Goal: Transaction & Acquisition: Purchase product/service

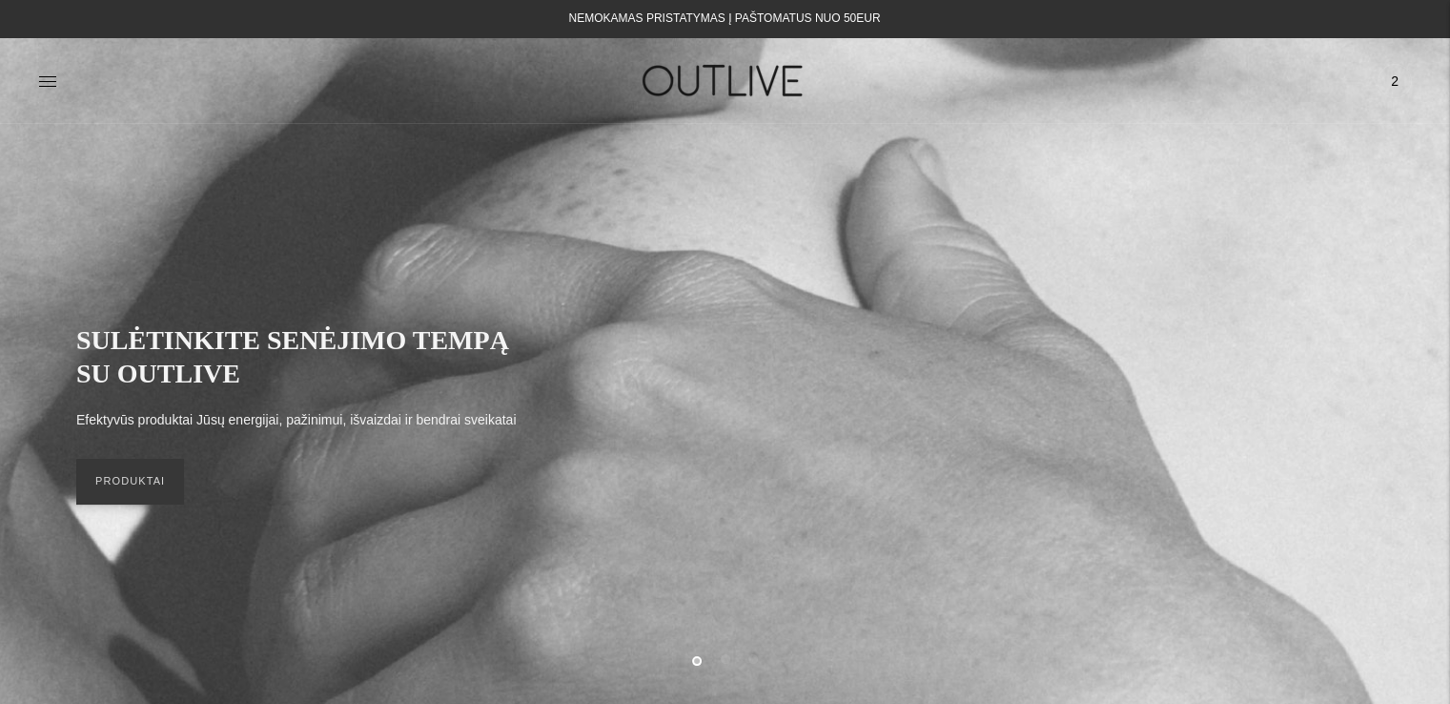
click at [1400, 81] on span "2" at bounding box center [1394, 81] width 27 height 27
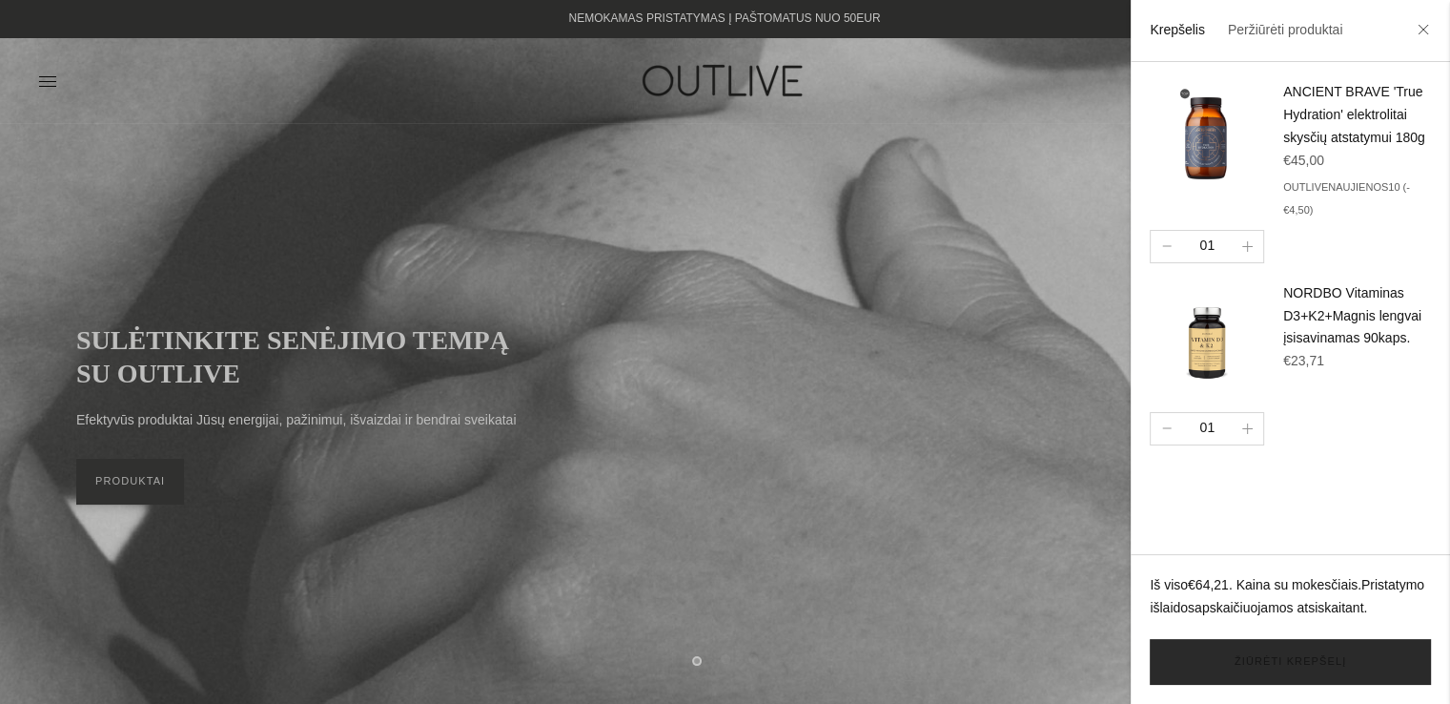
click at [1342, 669] on link "Žiūrėti krepšelį" at bounding box center [1290, 662] width 281 height 46
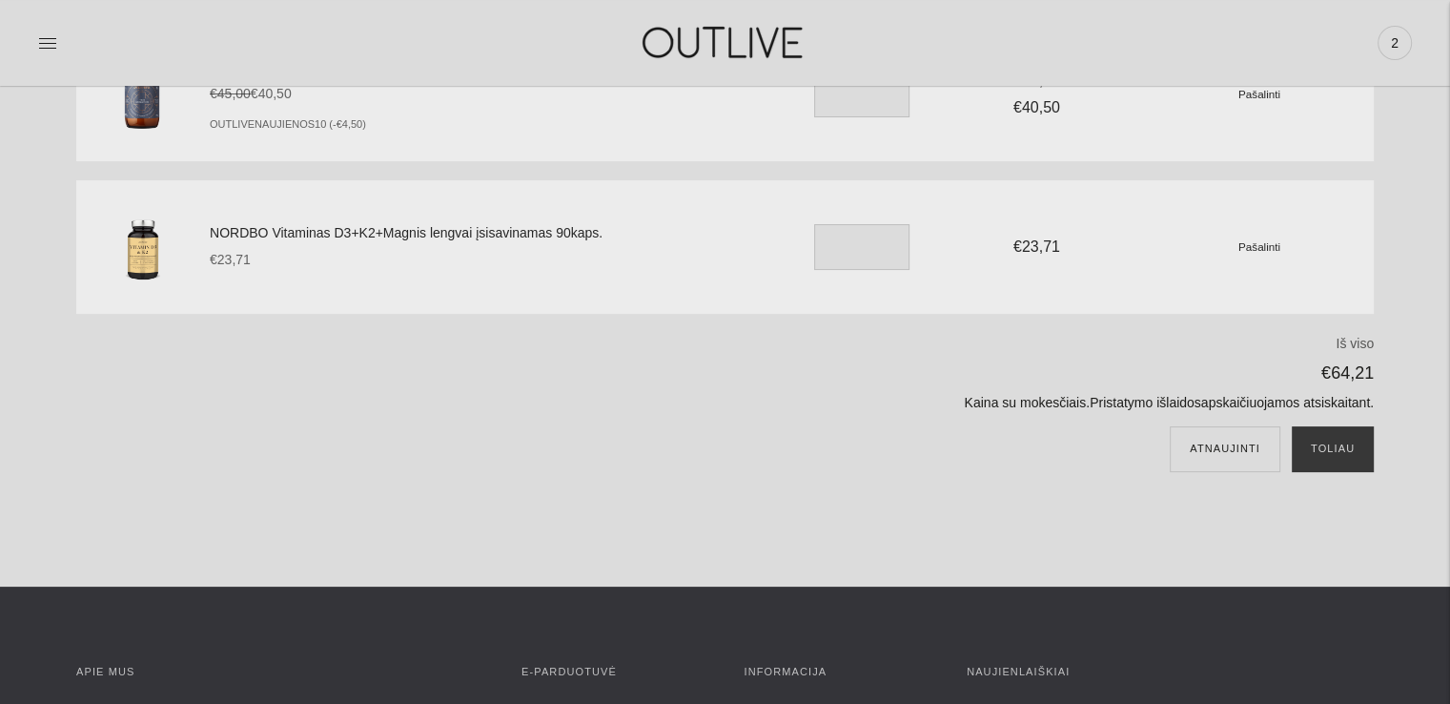
scroll to position [191, 0]
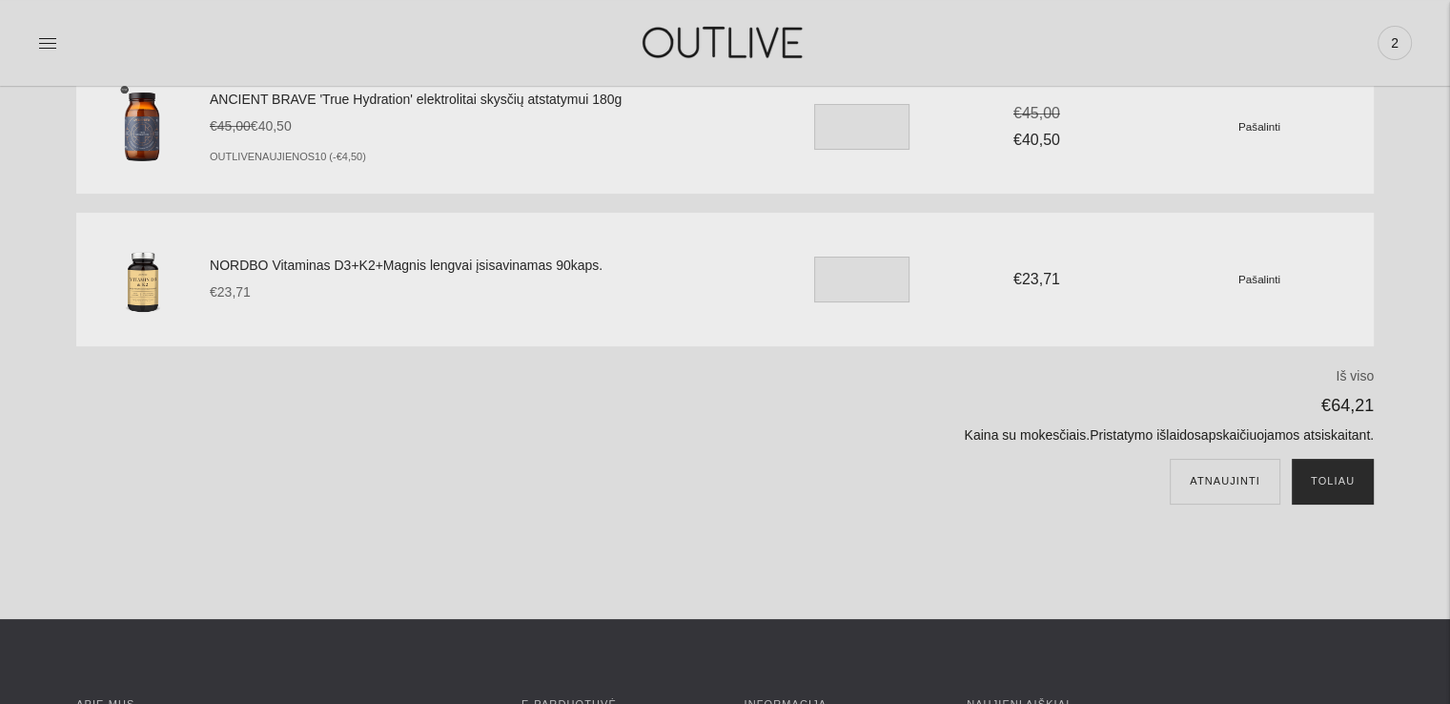
click at [1338, 480] on button "Toliau" at bounding box center [1333, 482] width 82 height 46
